Goal: Information Seeking & Learning: Learn about a topic

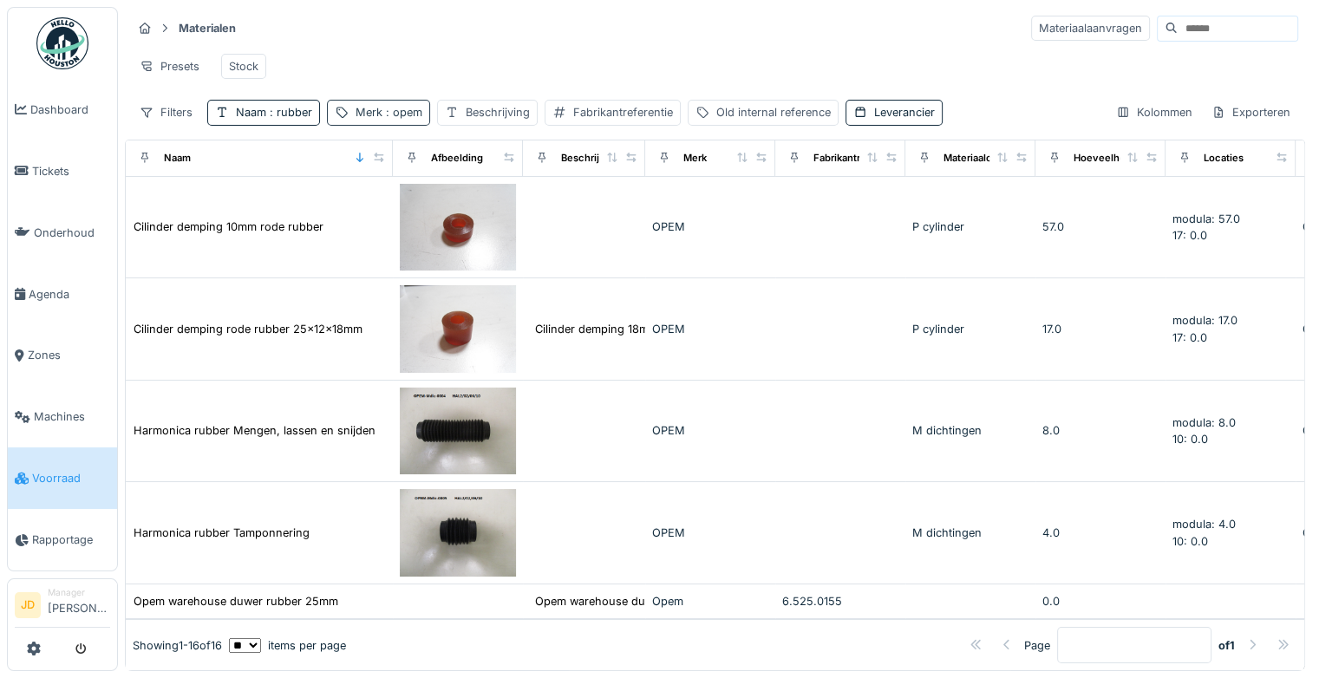
scroll to position [586, 0]
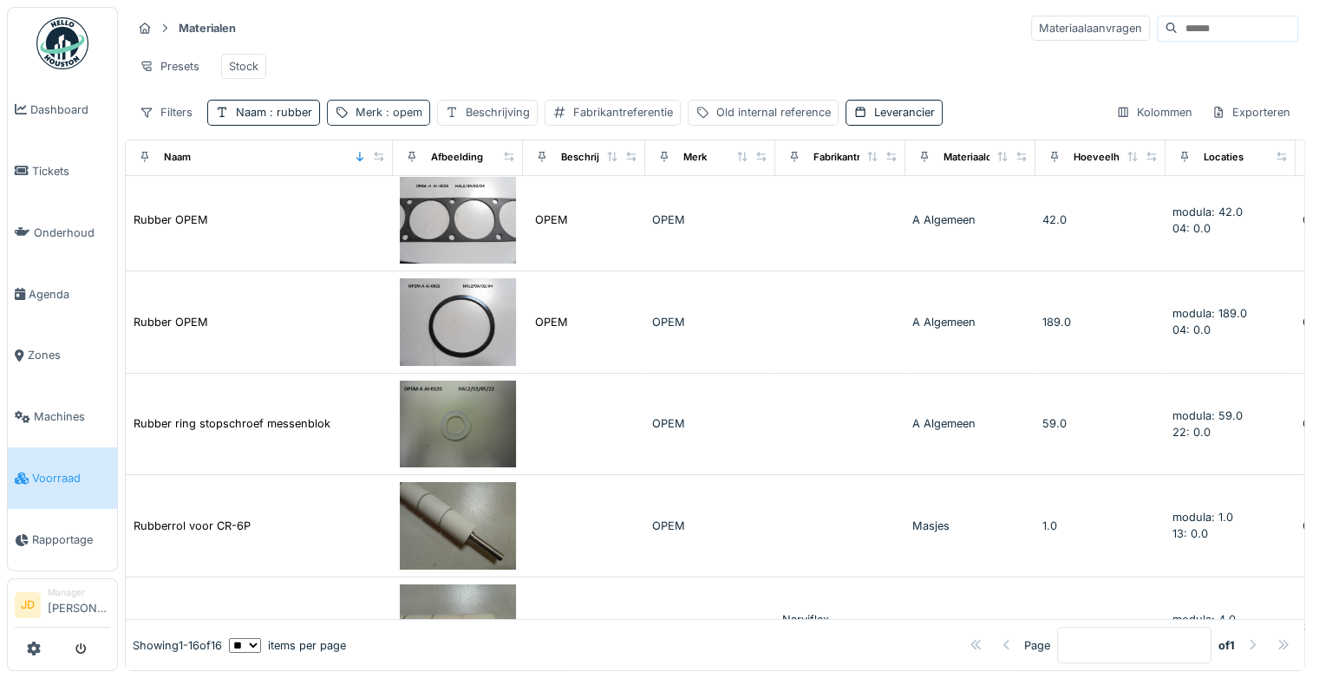
click at [385, 119] on span ": opem" at bounding box center [402, 112] width 40 height 13
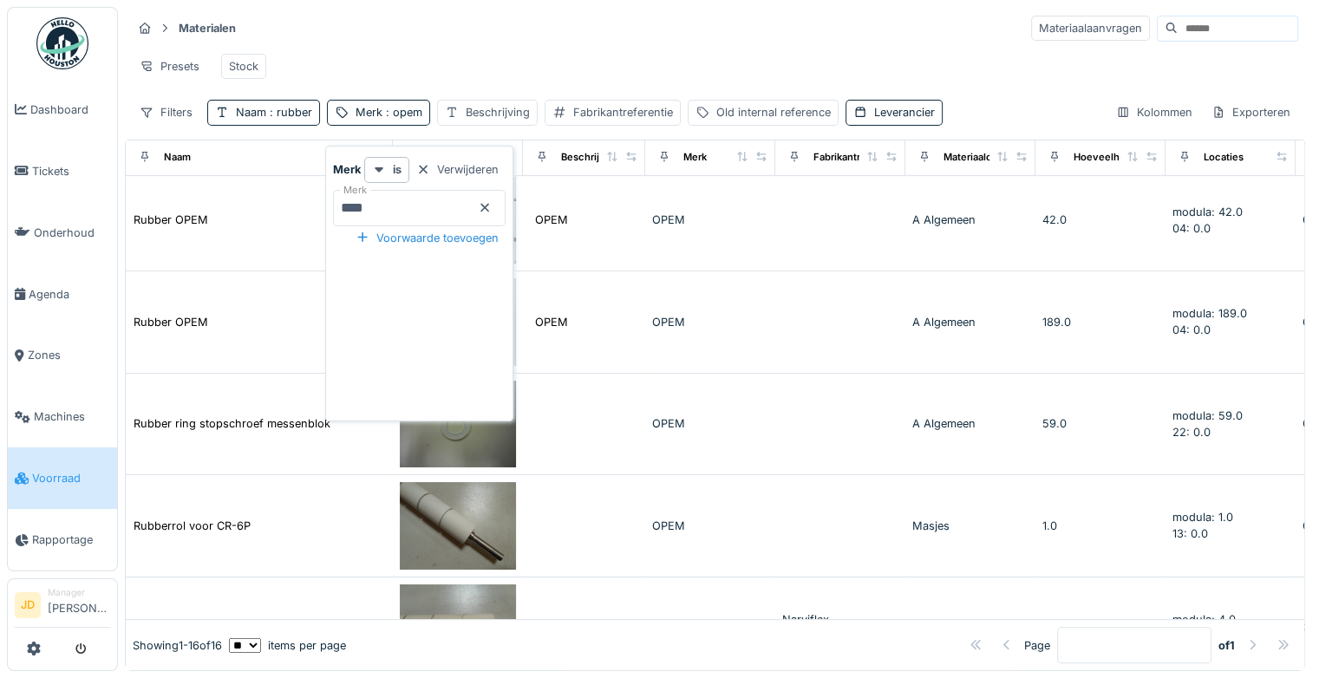
click at [489, 206] on icon at bounding box center [484, 207] width 9 height 9
click at [284, 119] on span ": rubber" at bounding box center [289, 112] width 46 height 13
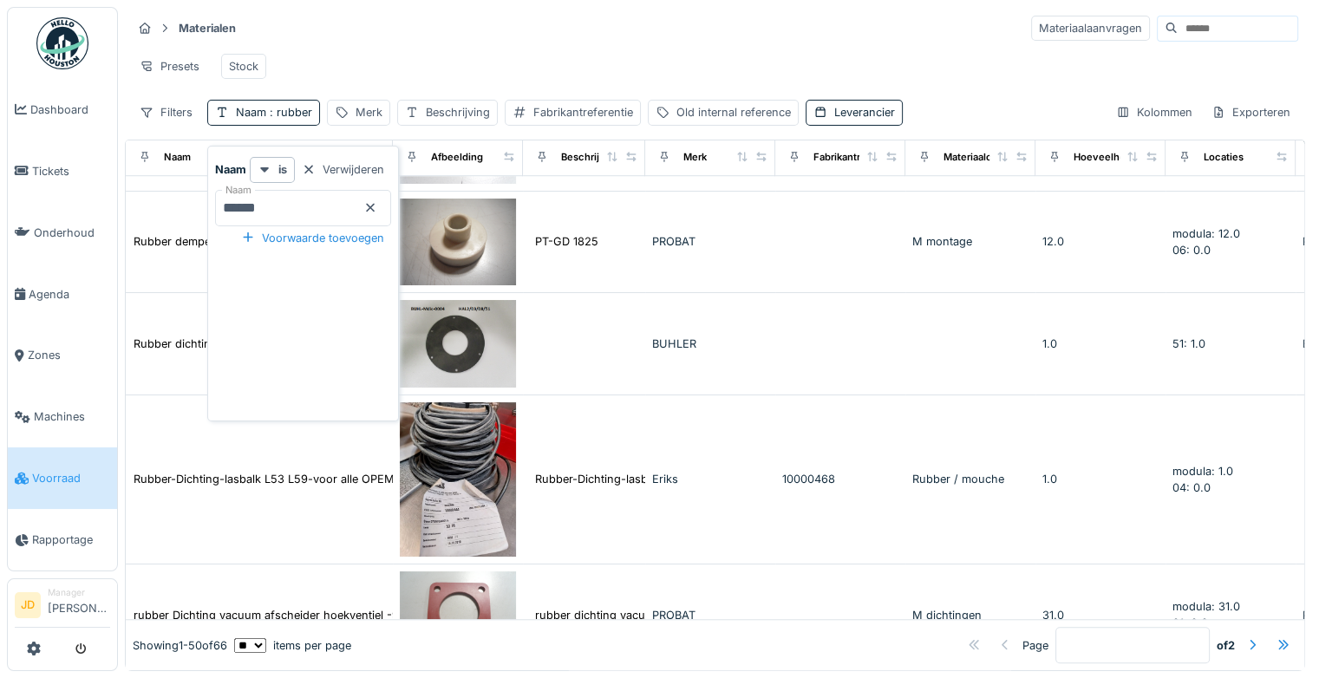
click at [377, 210] on icon at bounding box center [370, 207] width 14 height 11
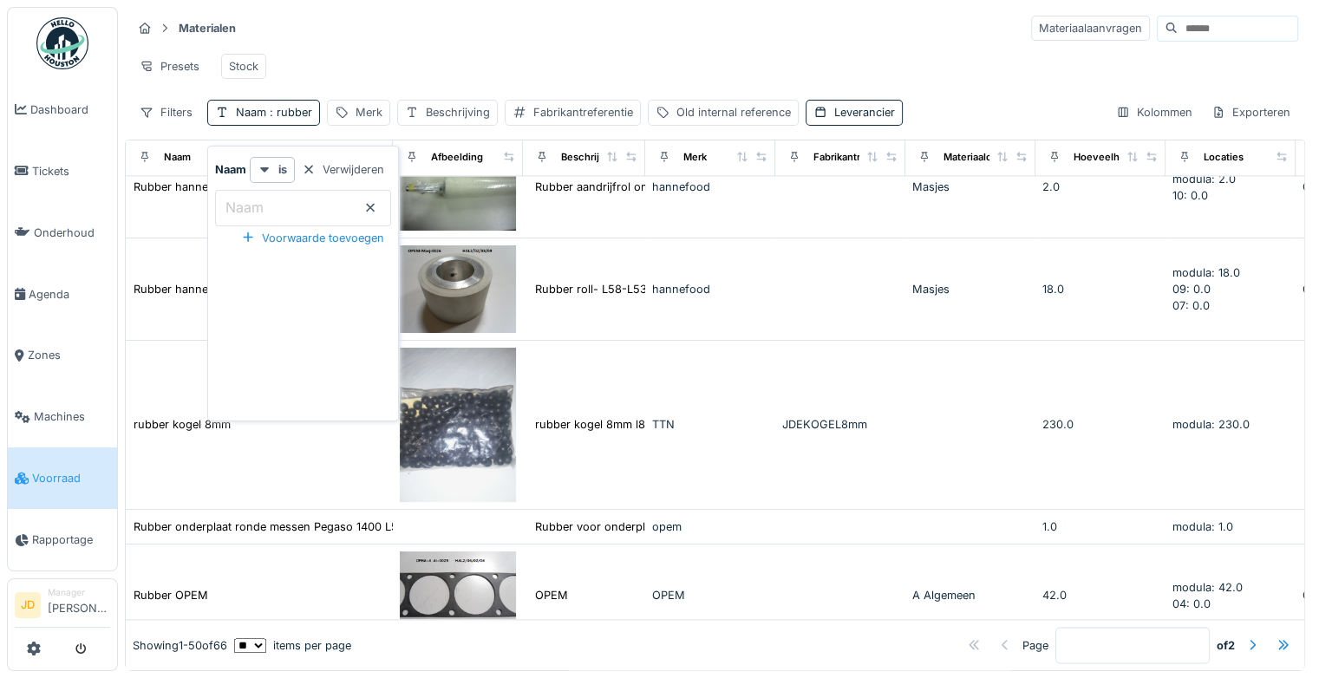
scroll to position [2685, 0]
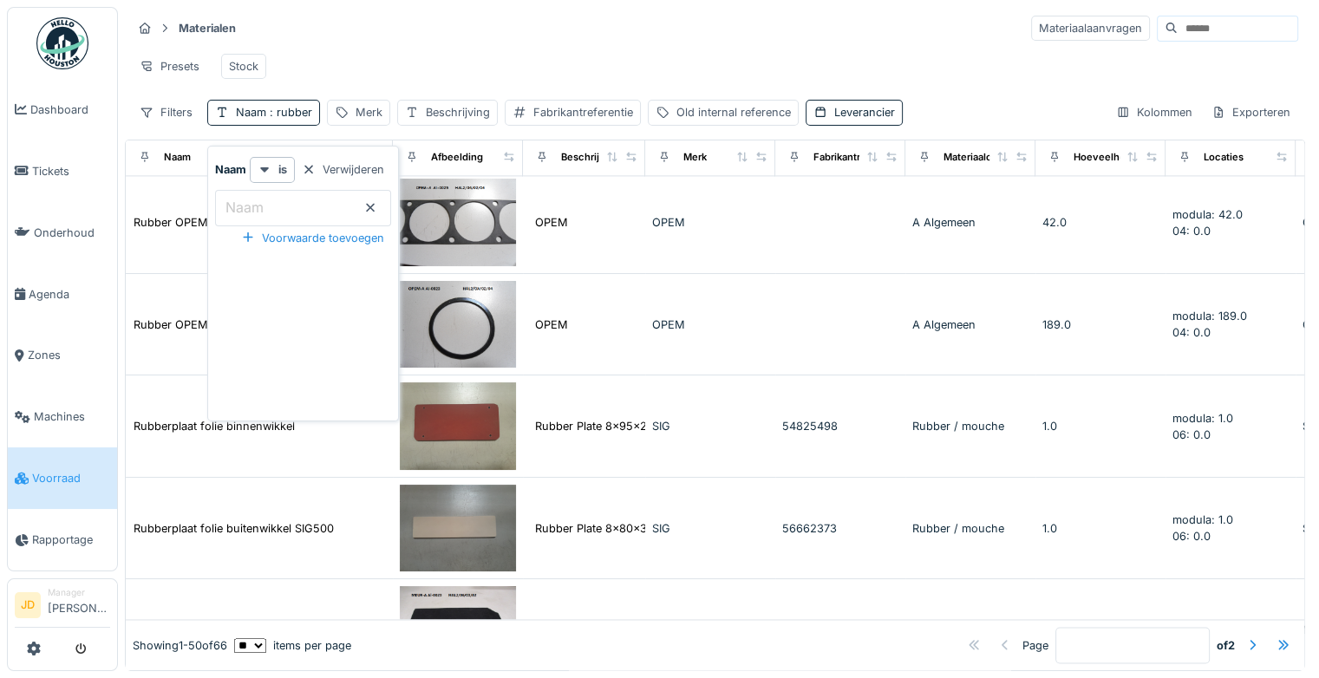
click at [336, 211] on input "Naam" at bounding box center [303, 208] width 176 height 36
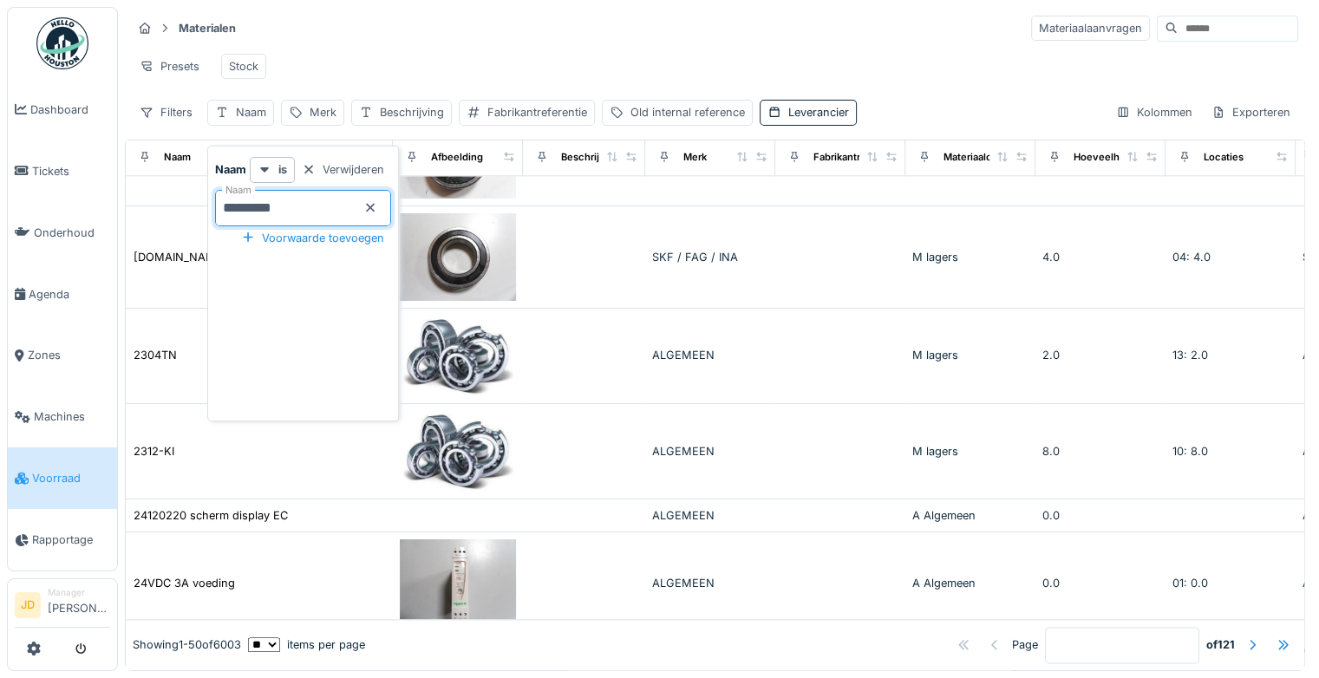
type input "**********"
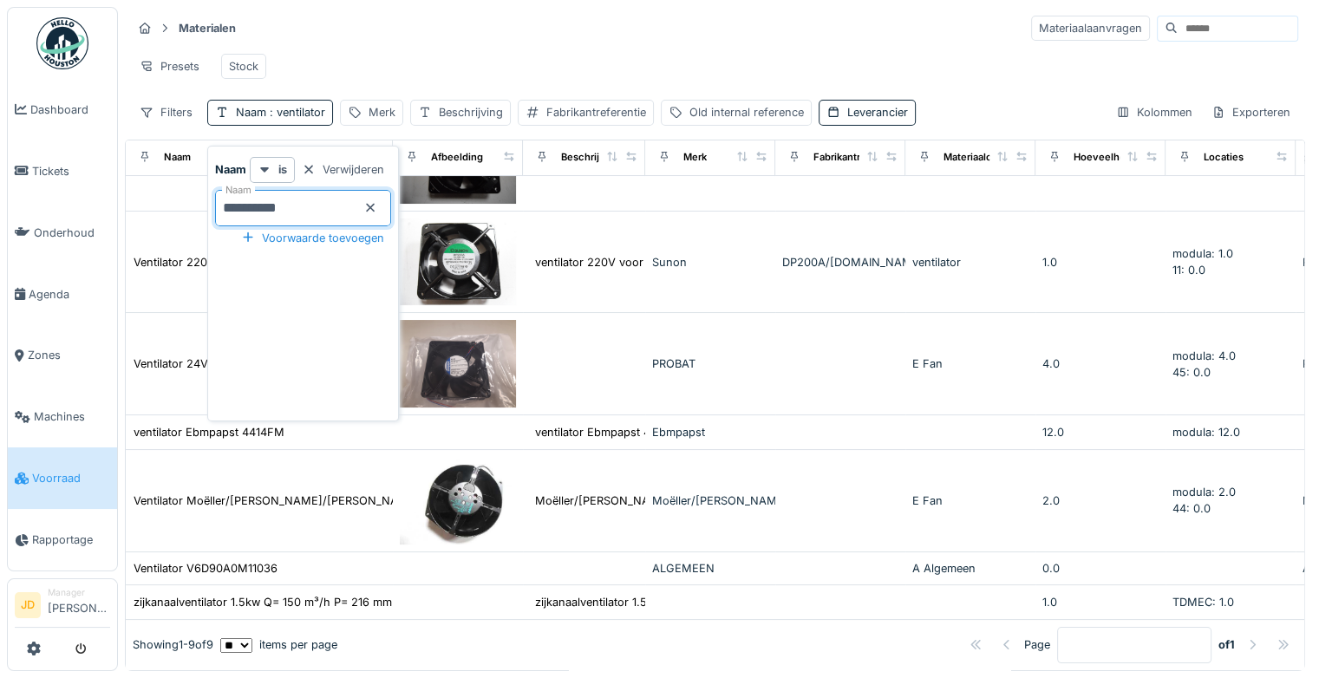
scroll to position [0, 0]
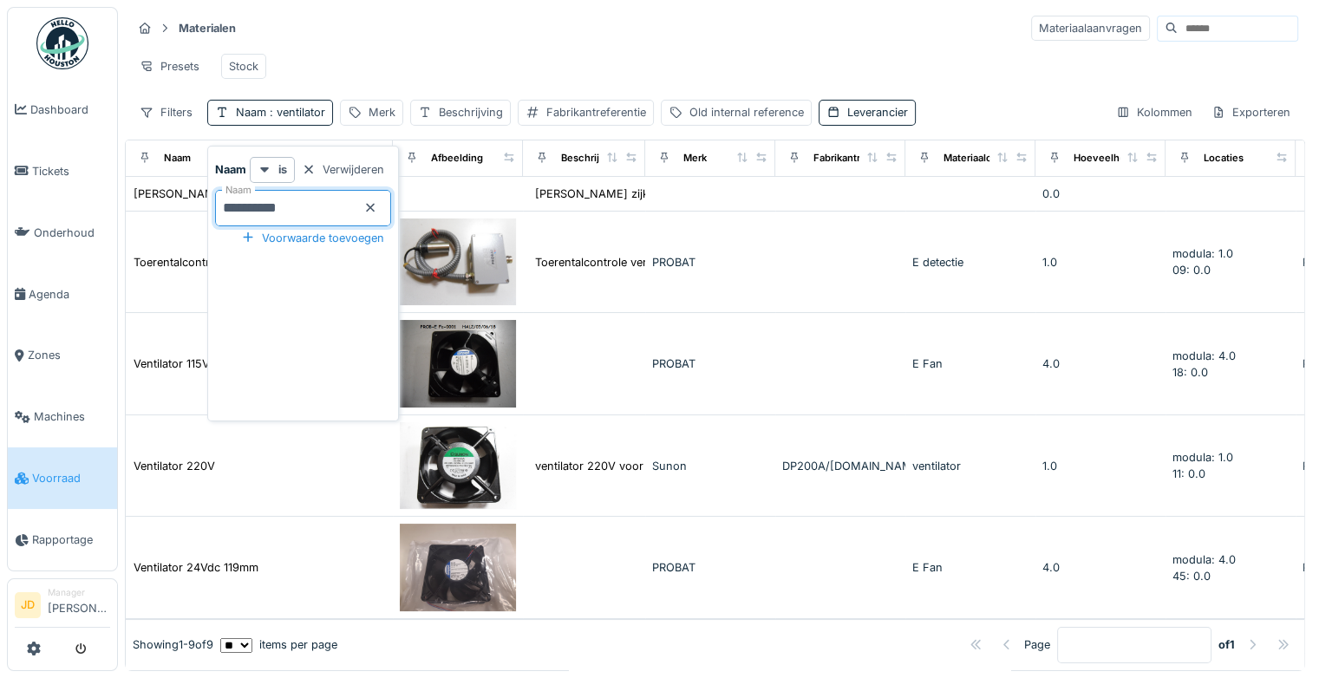
click at [547, 18] on div "Materialen Materiaalaanvragen" at bounding box center [715, 28] width 1166 height 29
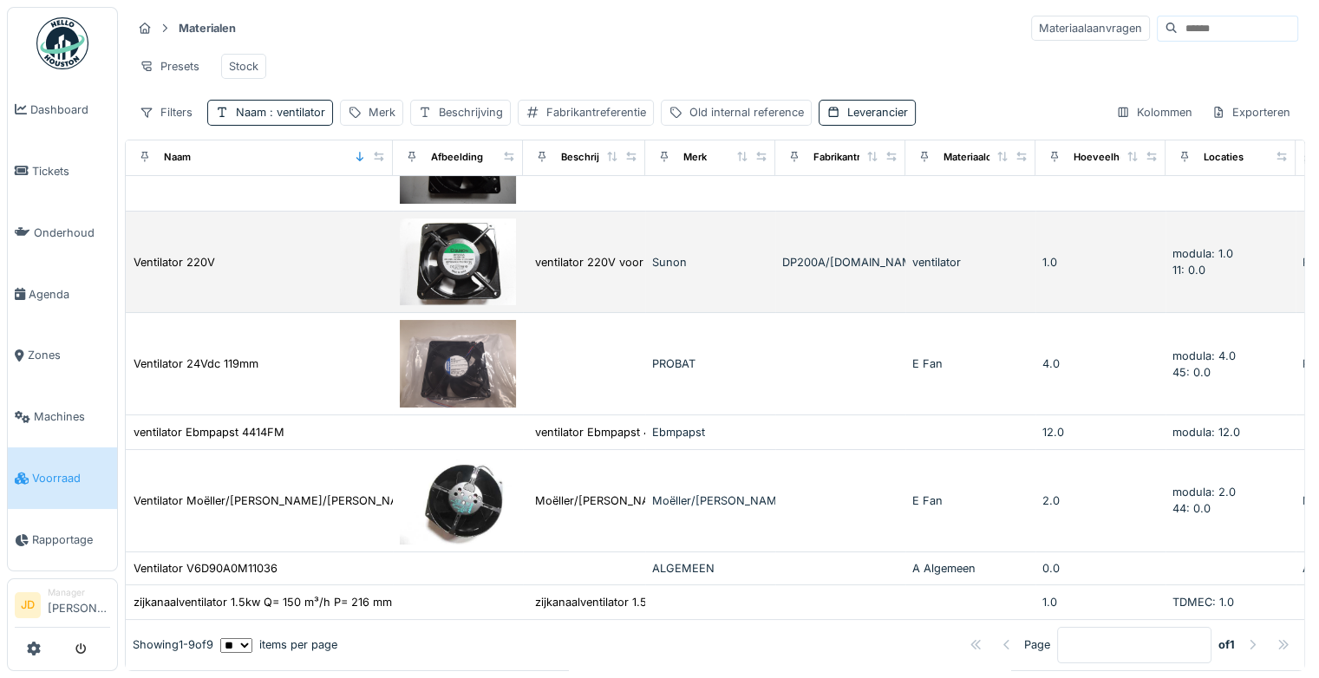
scroll to position [13, 0]
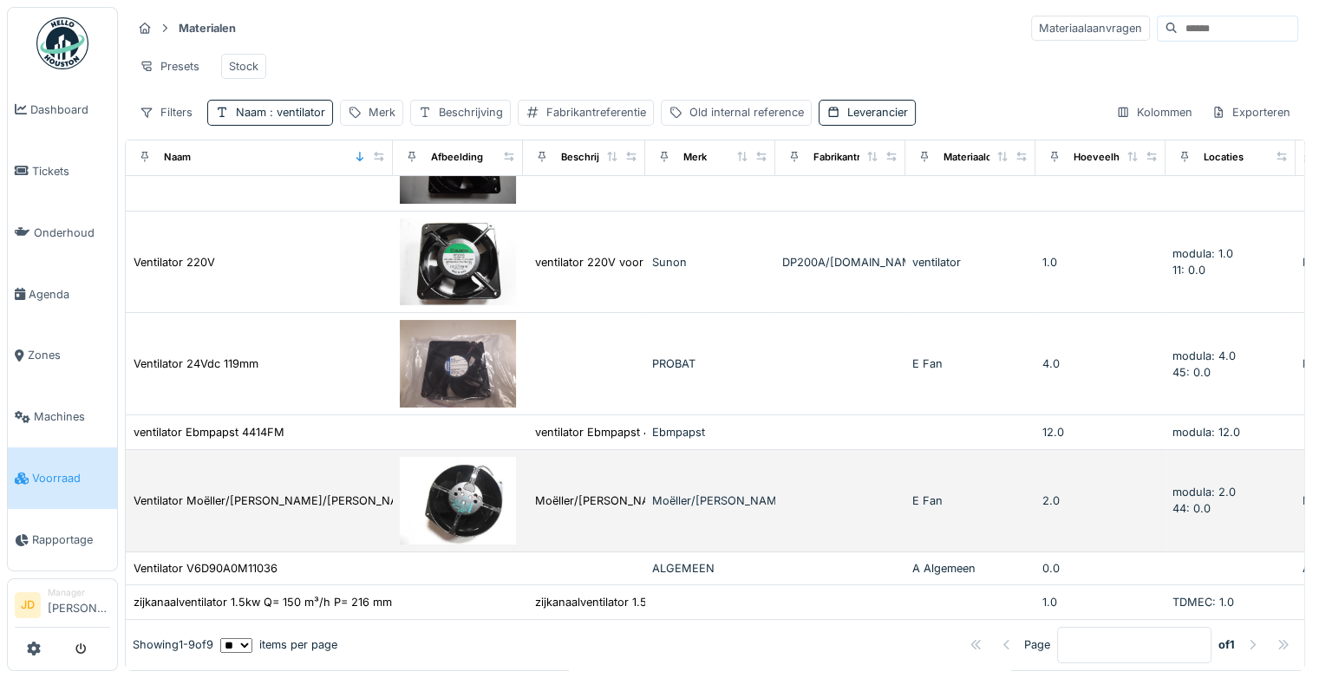
click at [444, 469] on img at bounding box center [458, 501] width 116 height 88
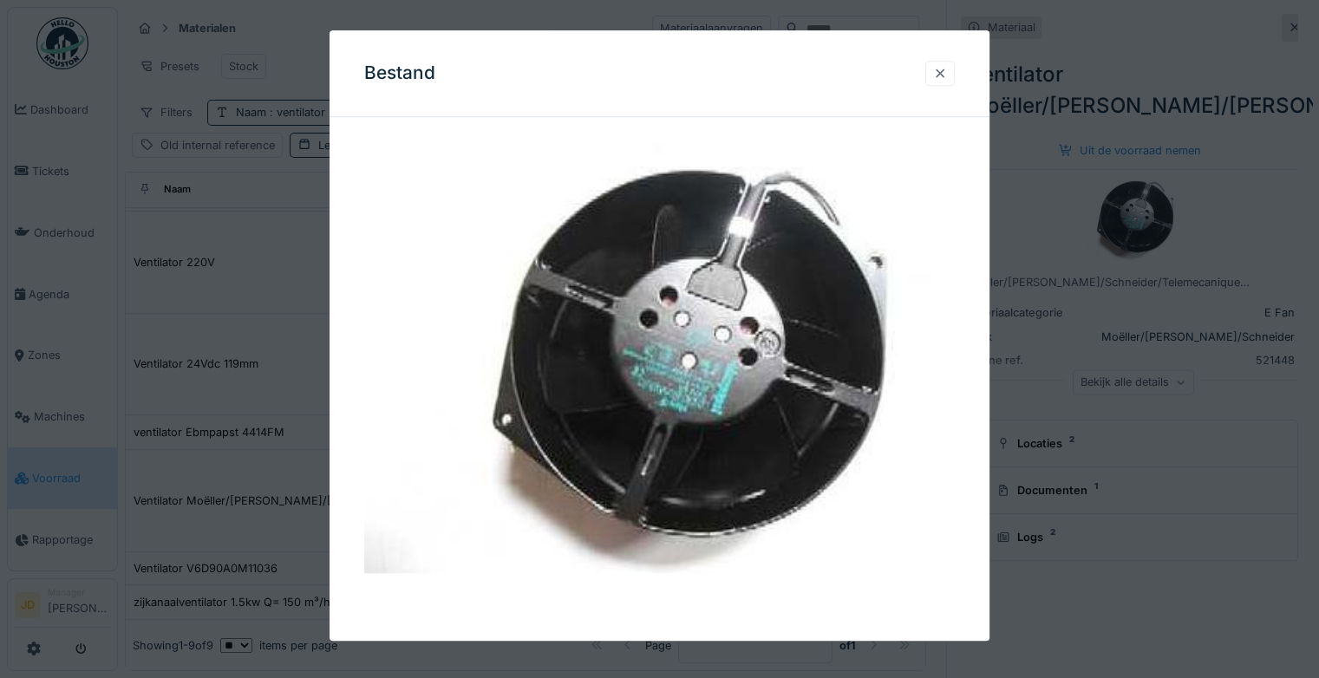
click at [947, 71] on div at bounding box center [940, 73] width 14 height 16
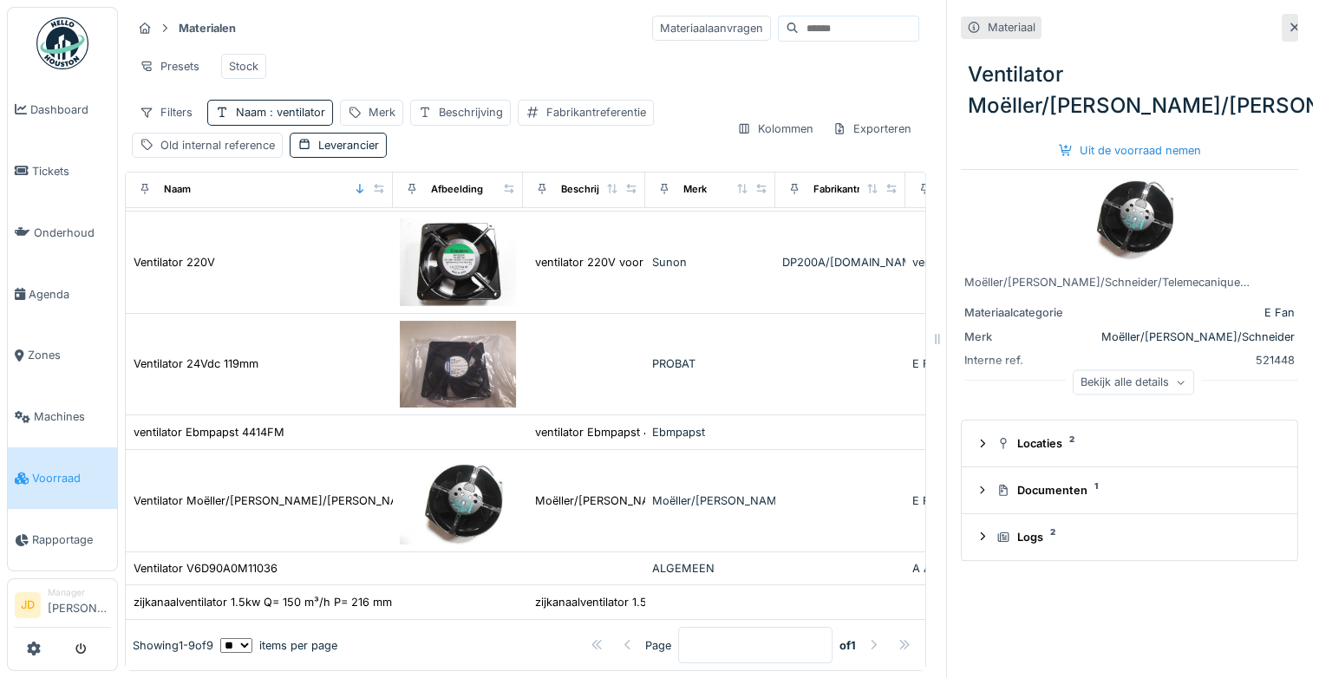
click at [1288, 22] on icon at bounding box center [1295, 27] width 14 height 11
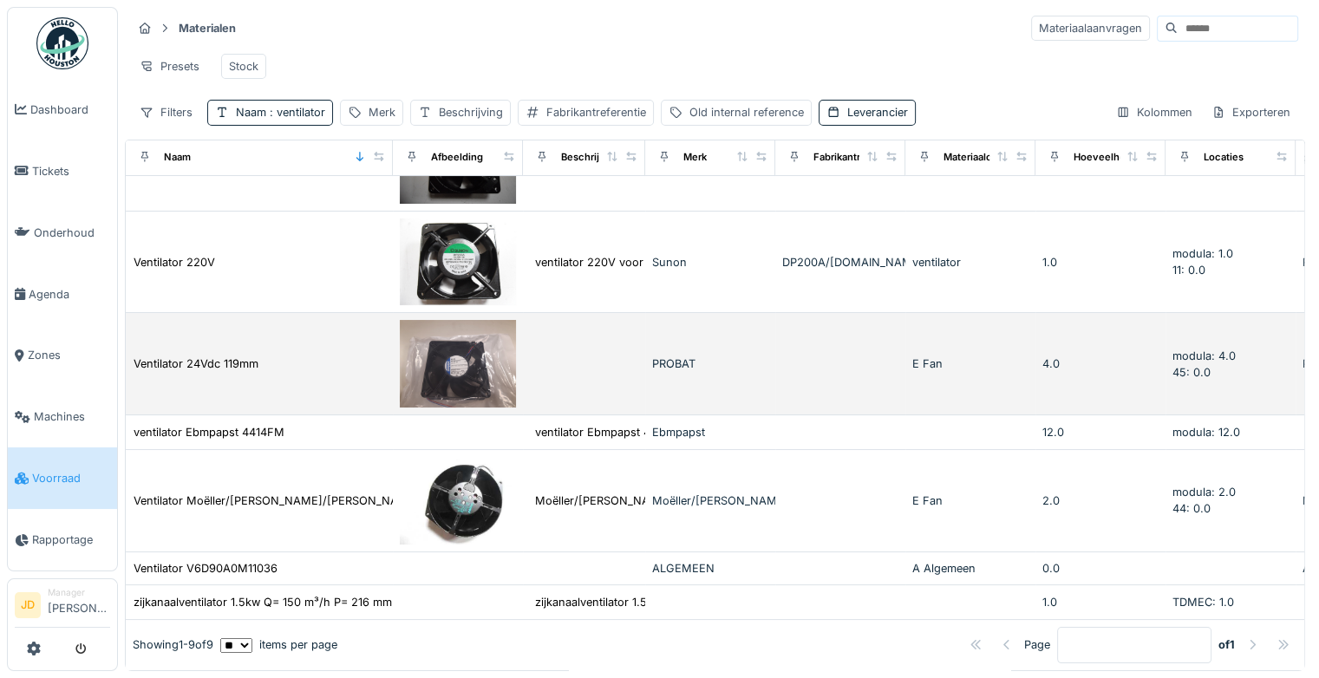
scroll to position [172, 0]
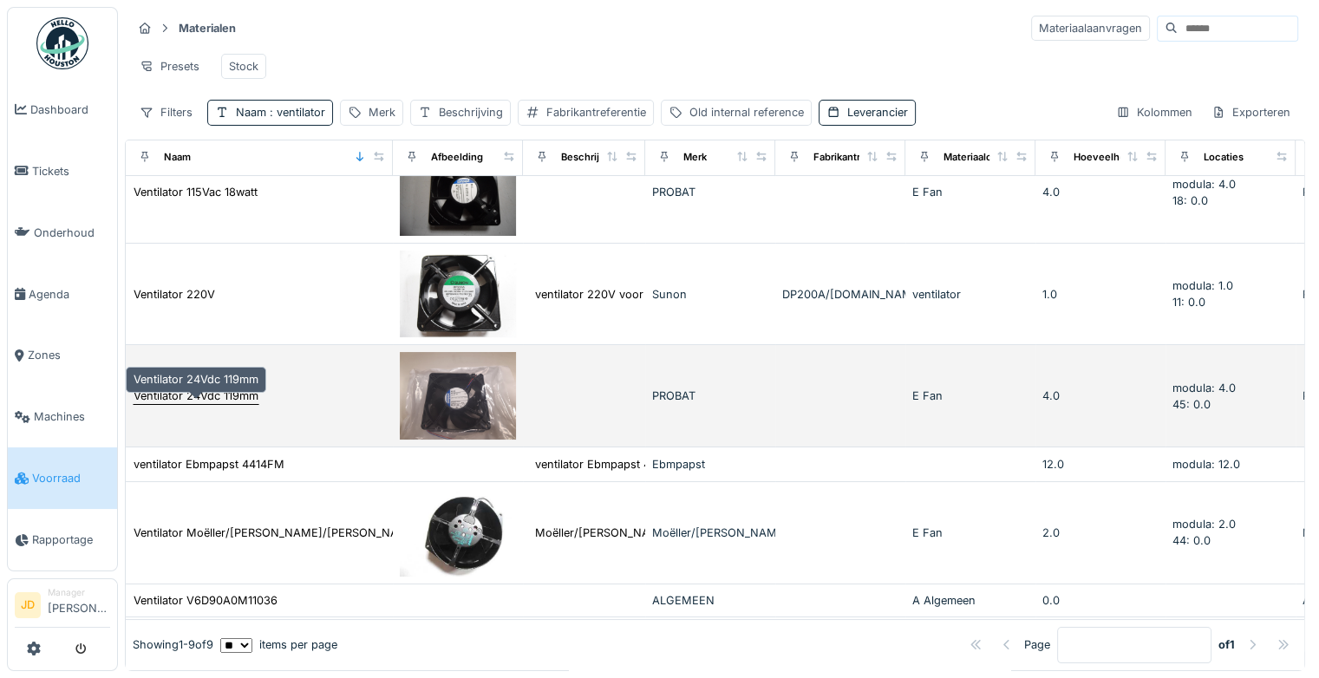
click at [227, 404] on div "Ventilator 24Vdc 119mm" at bounding box center [196, 396] width 125 height 16
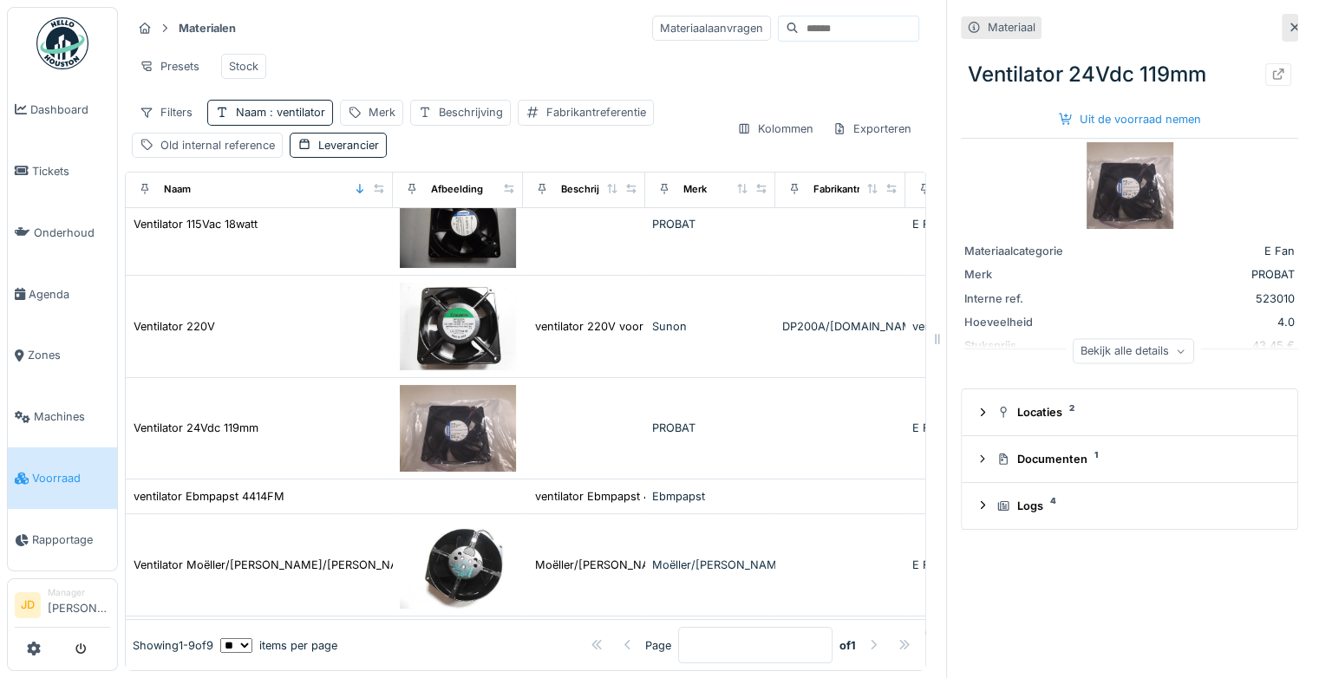
click at [1288, 29] on icon at bounding box center [1295, 27] width 14 height 11
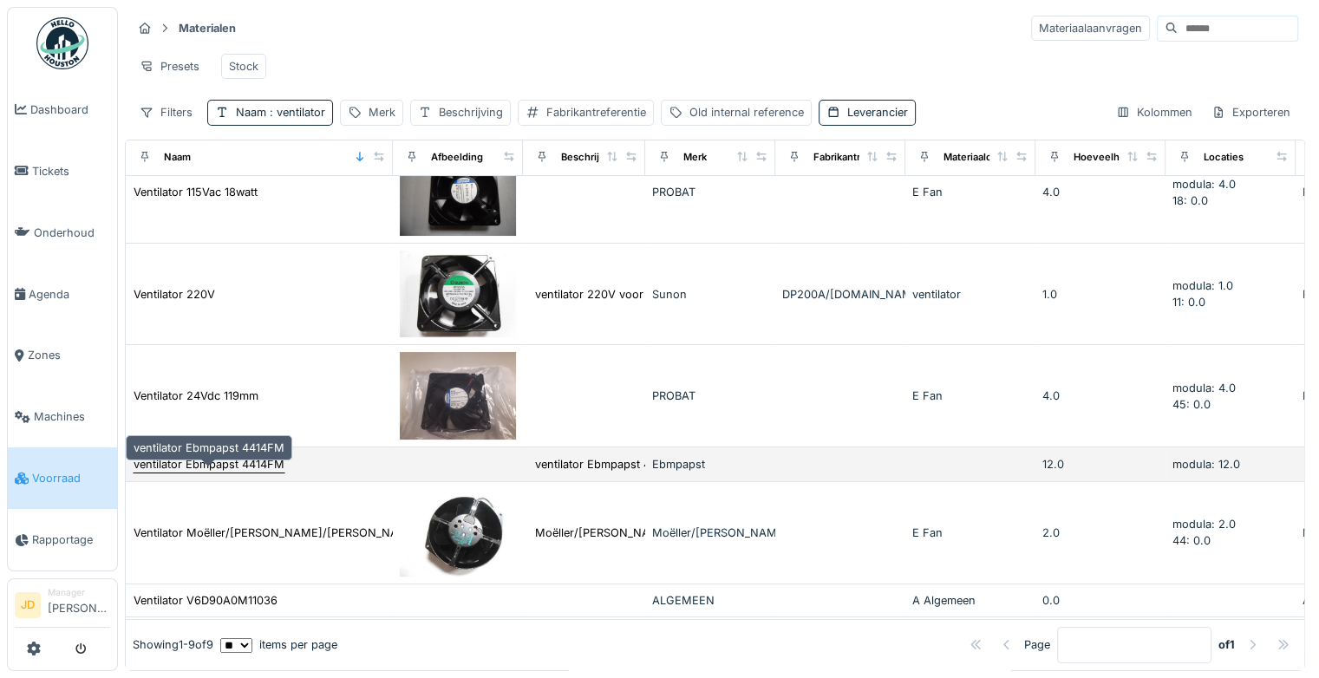
click at [261, 471] on div "ventilator Ebmpapst 4414FM" at bounding box center [209, 464] width 151 height 16
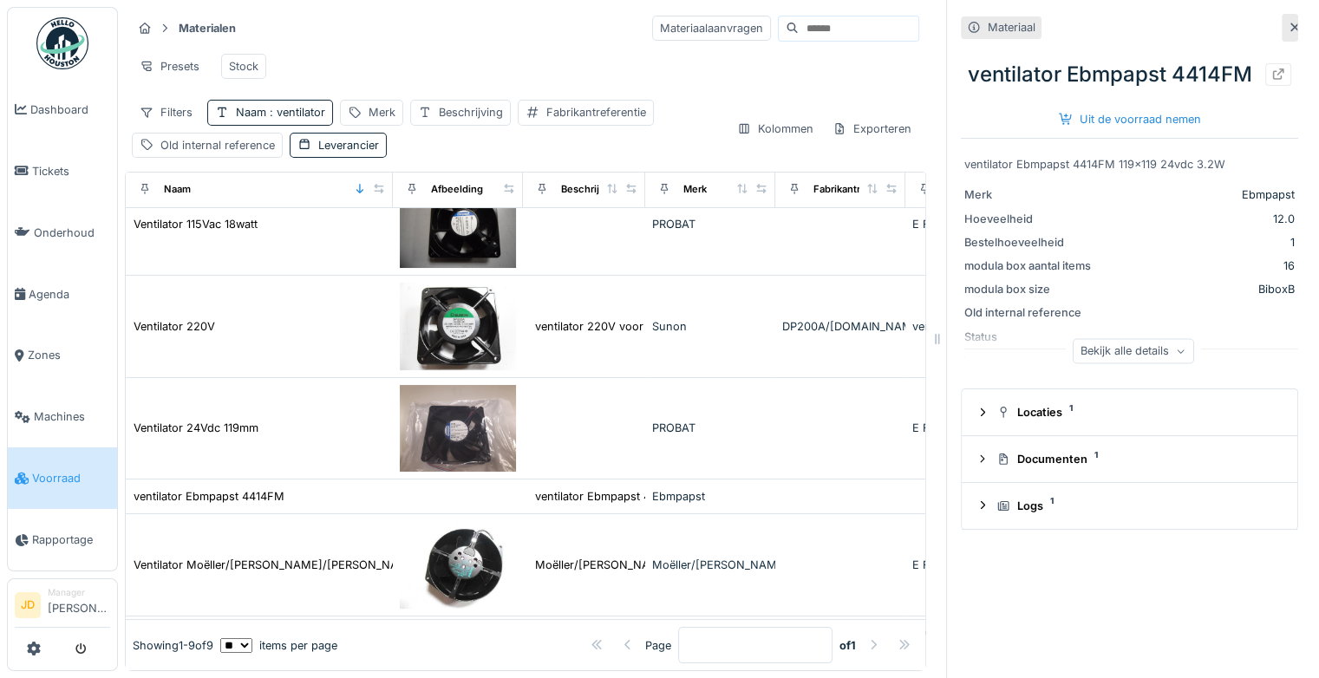
click at [1123, 363] on div "Bekijk alle details" at bounding box center [1133, 350] width 121 height 25
